Goal: Task Accomplishment & Management: Use online tool/utility

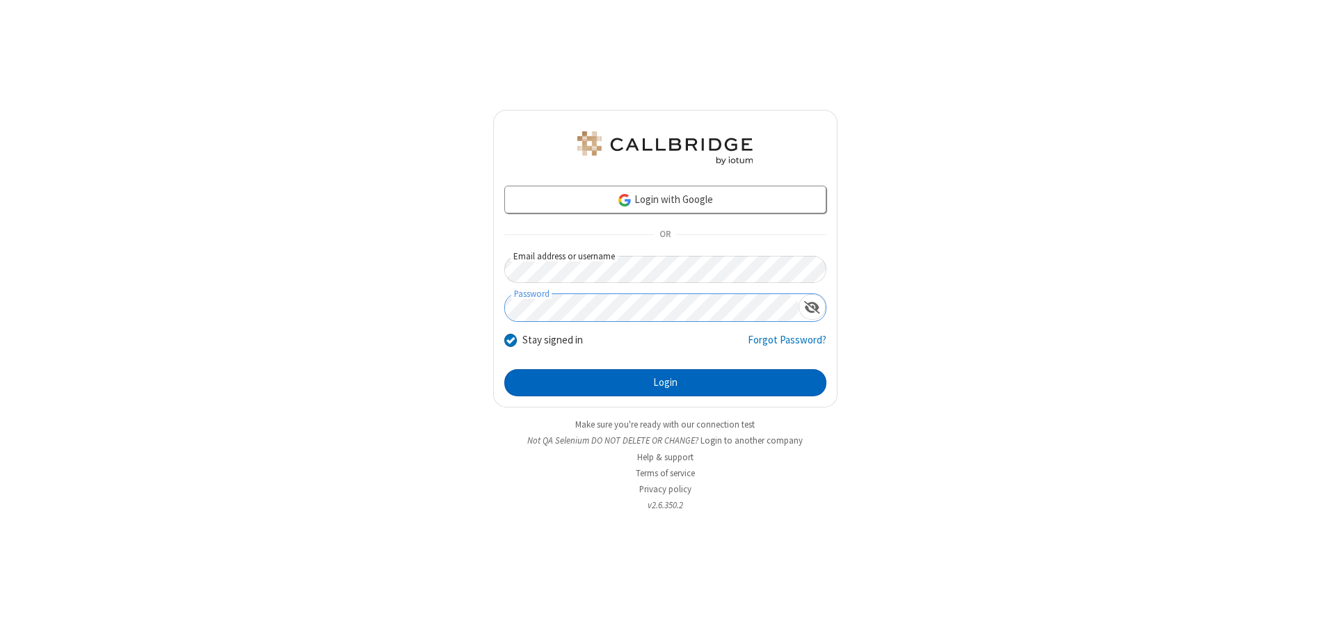
click at [665, 383] on button "Login" at bounding box center [665, 383] width 322 height 28
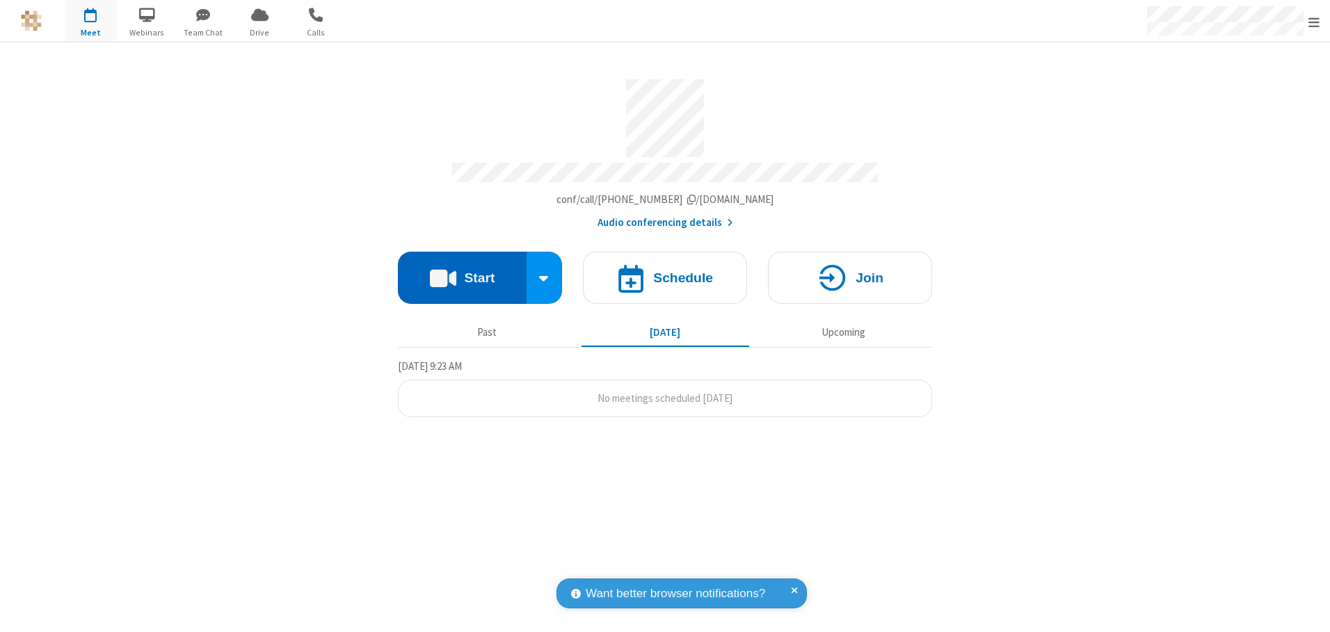
click at [462, 273] on button "Start" at bounding box center [462, 278] width 129 height 52
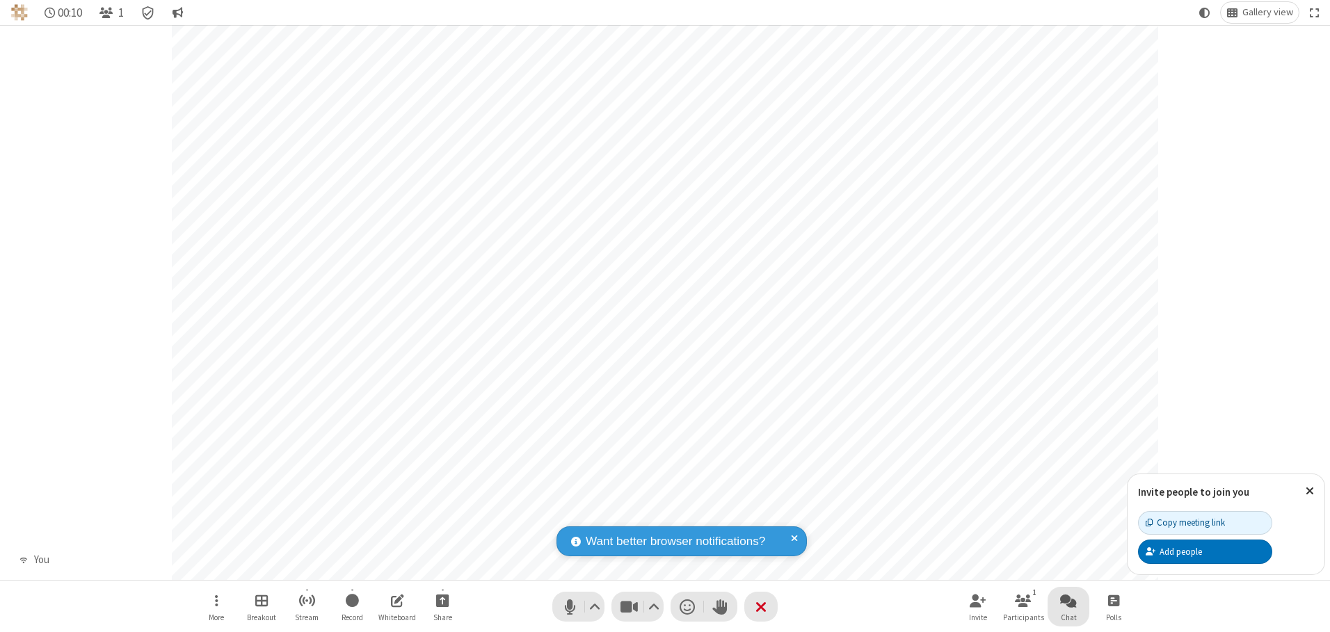
click at [1068, 600] on span "Open chat" at bounding box center [1068, 600] width 17 height 17
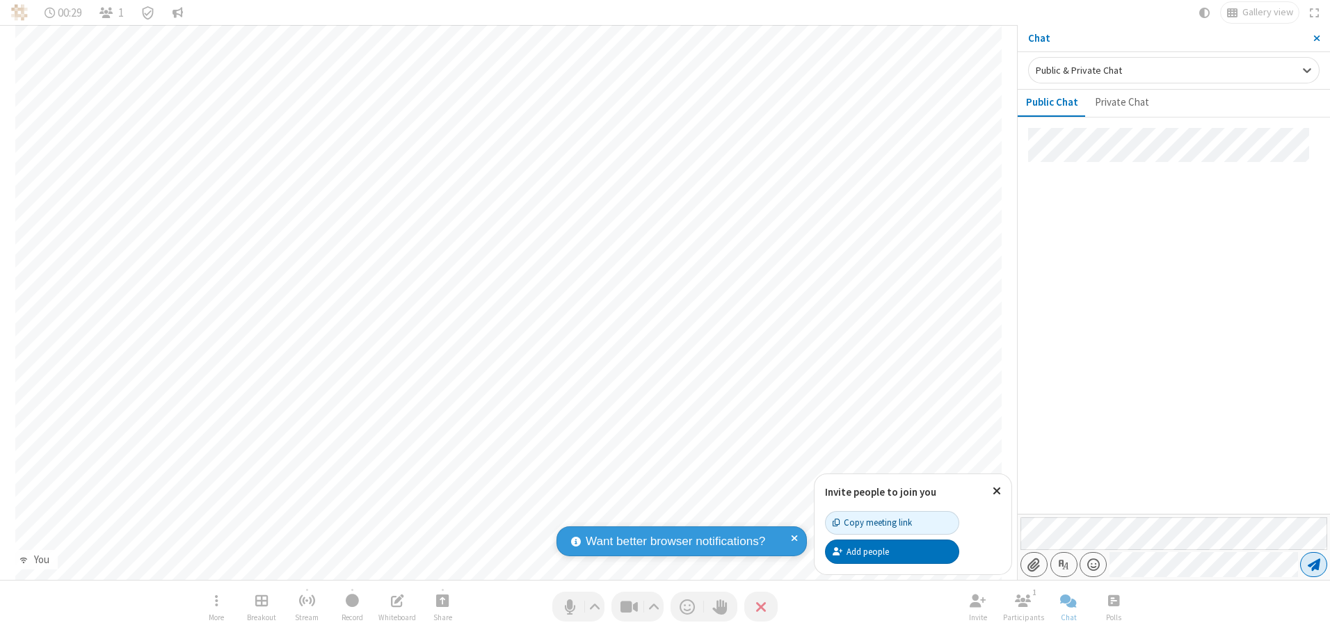
click at [1313, 565] on span "Send message" at bounding box center [1313, 565] width 13 height 14
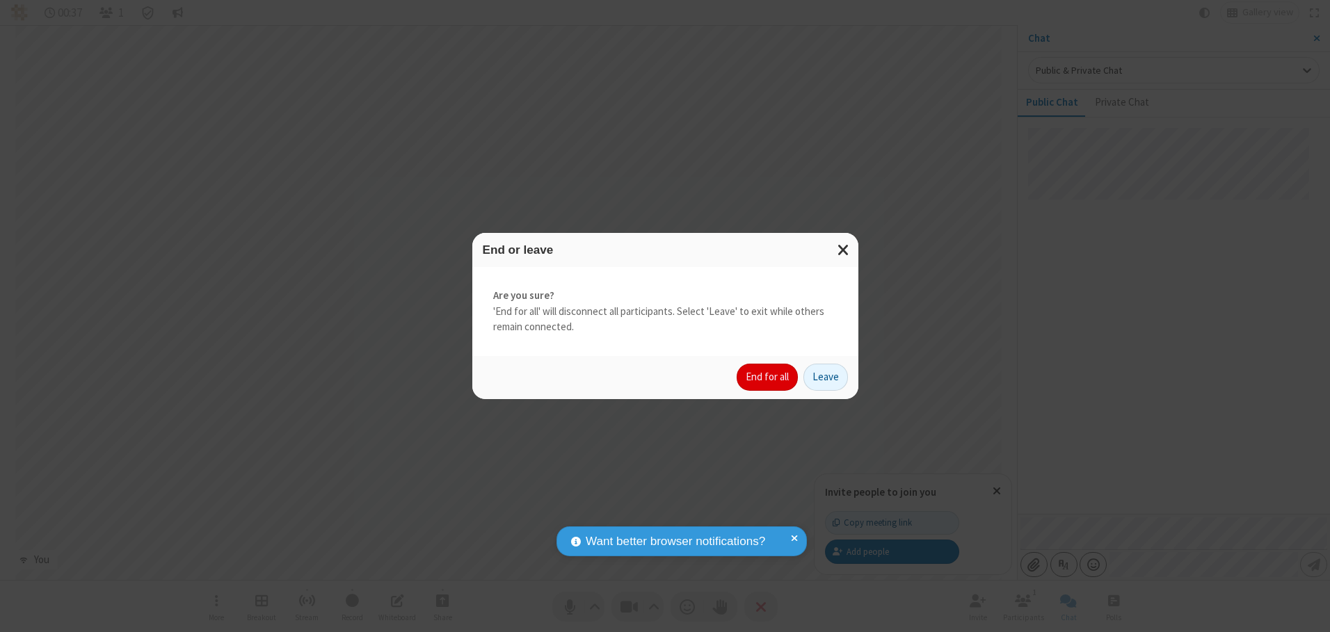
click at [768, 377] on button "End for all" at bounding box center [766, 378] width 61 height 28
